Goal: Transaction & Acquisition: Purchase product/service

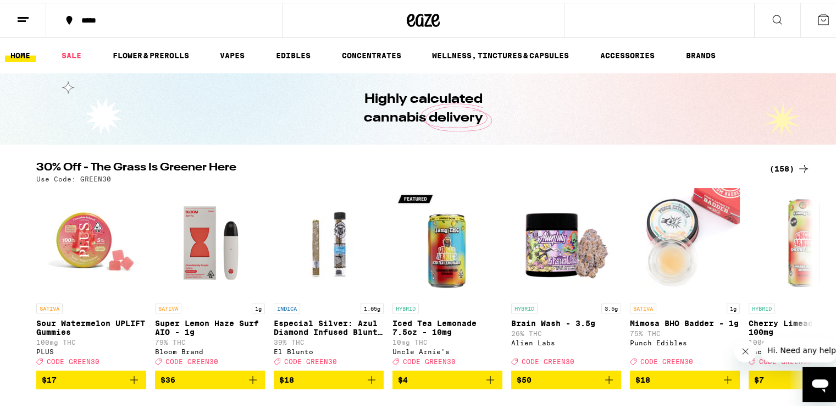
click at [782, 163] on div "(158)" at bounding box center [790, 165] width 41 height 13
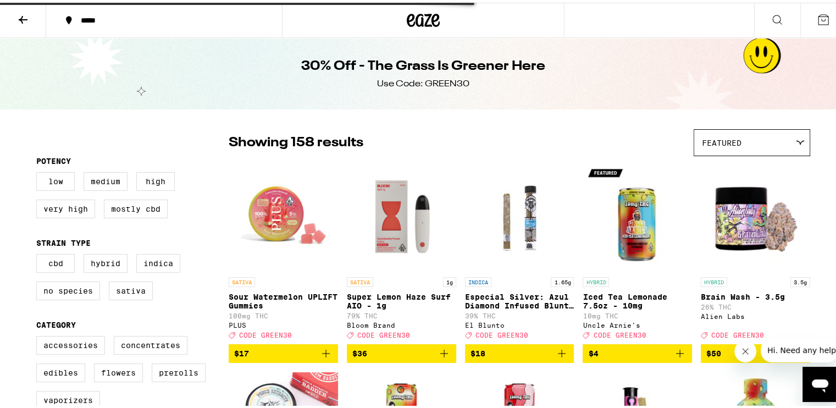
click at [771, 161] on img "Open page for Brain Wash - 3.5g from Alien Labs" at bounding box center [755, 214] width 109 height 110
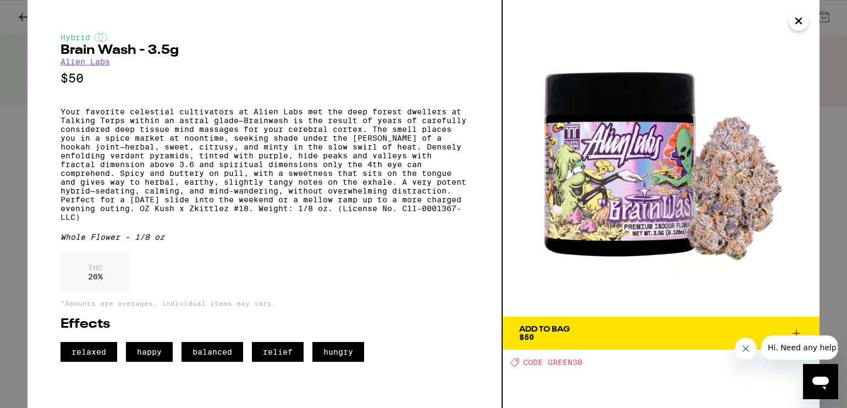
click at [606, 50] on img at bounding box center [661, 158] width 317 height 317
click at [799, 18] on icon "Close" at bounding box center [798, 21] width 13 height 16
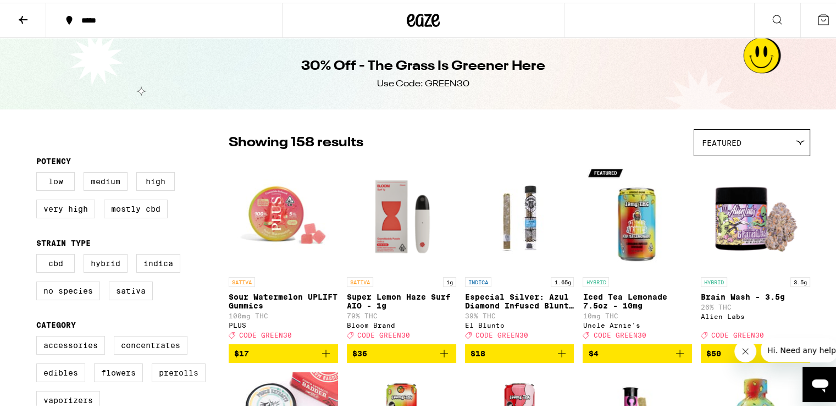
click at [19, 12] on icon at bounding box center [22, 16] width 13 height 13
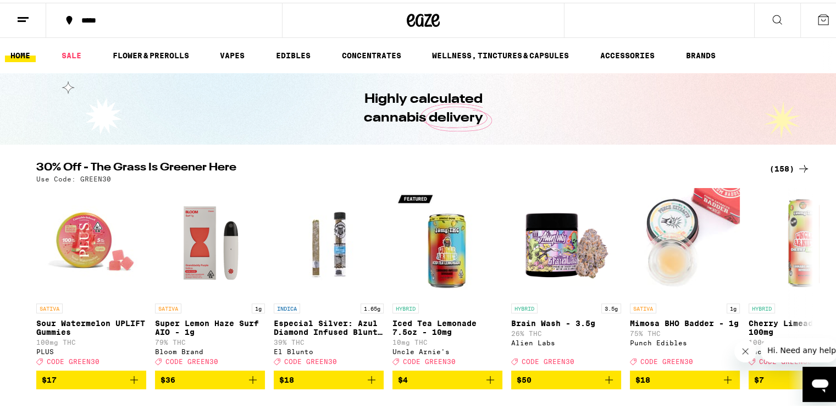
click at [775, 162] on div "(158)" at bounding box center [790, 165] width 41 height 13
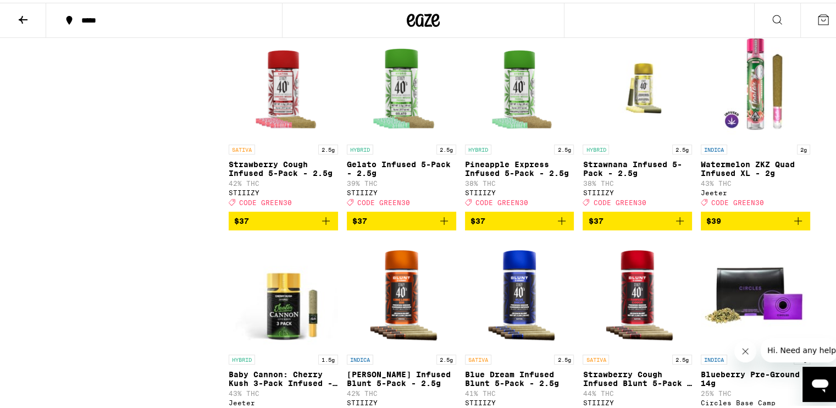
scroll to position [5360, 0]
